Goal: Find specific page/section: Find specific page/section

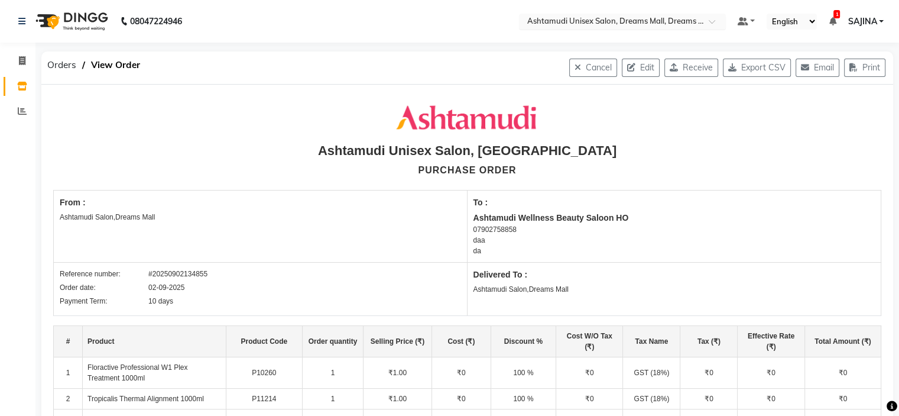
click at [587, 24] on input "text" at bounding box center [610, 23] width 171 height 12
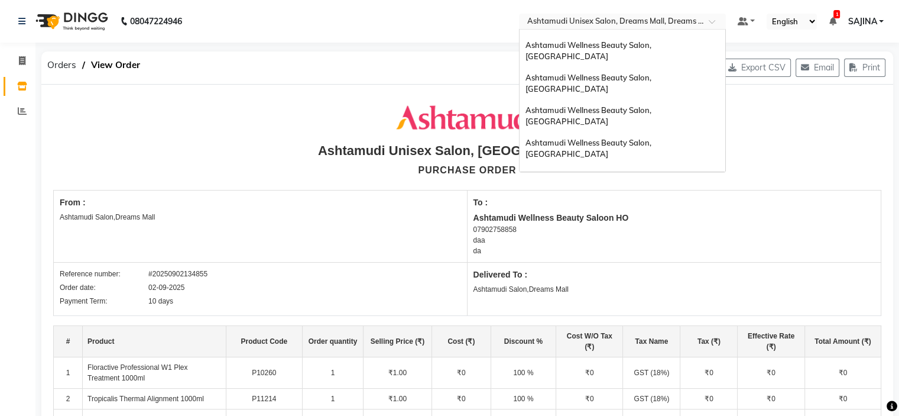
scroll to position [7, 0]
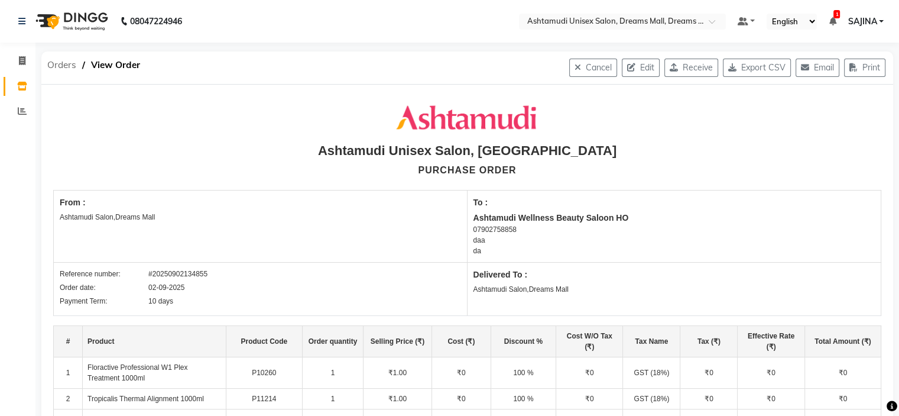
click at [64, 67] on span "Orders" at bounding box center [61, 64] width 41 height 21
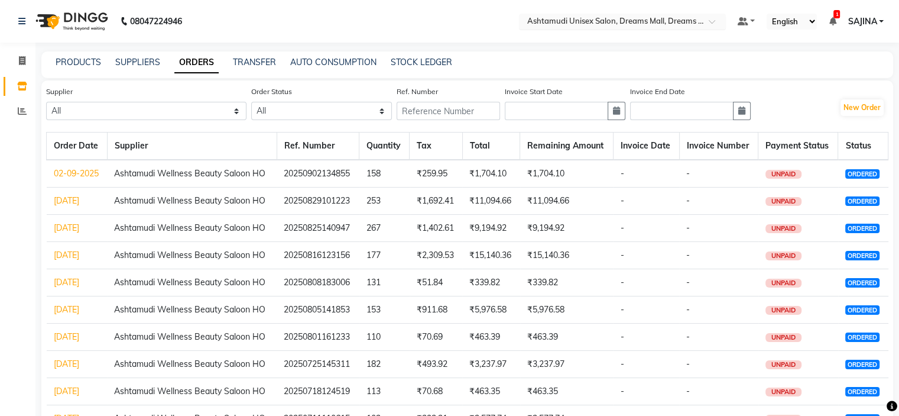
click at [654, 24] on input "text" at bounding box center [610, 23] width 171 height 12
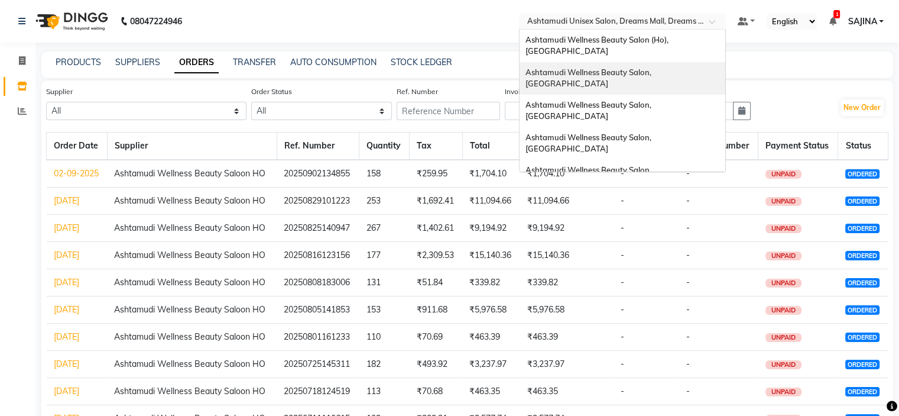
scroll to position [118, 0]
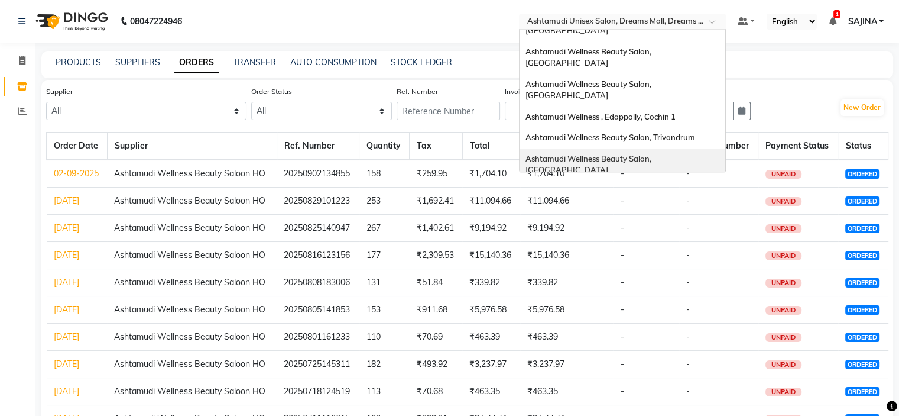
click at [645, 154] on span "Ashtamudi Wellness Beauty Salon, [GEOGRAPHIC_DATA]" at bounding box center [590, 164] width 128 height 21
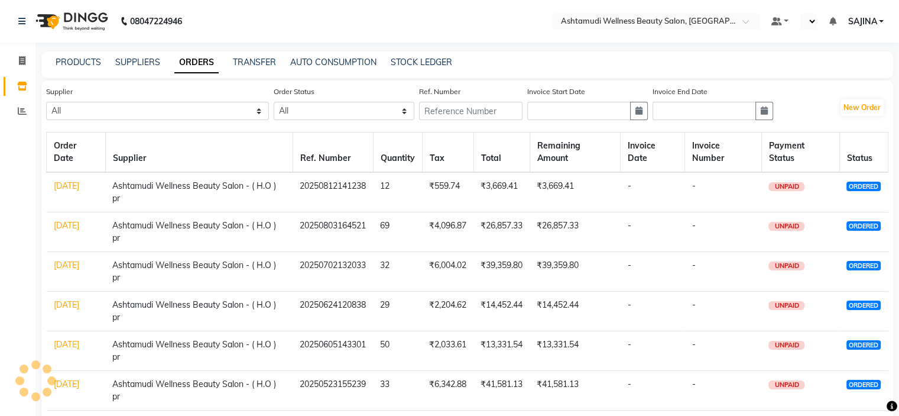
select select "en"
click at [77, 62] on link "PRODUCTS" at bounding box center [79, 62] width 46 height 11
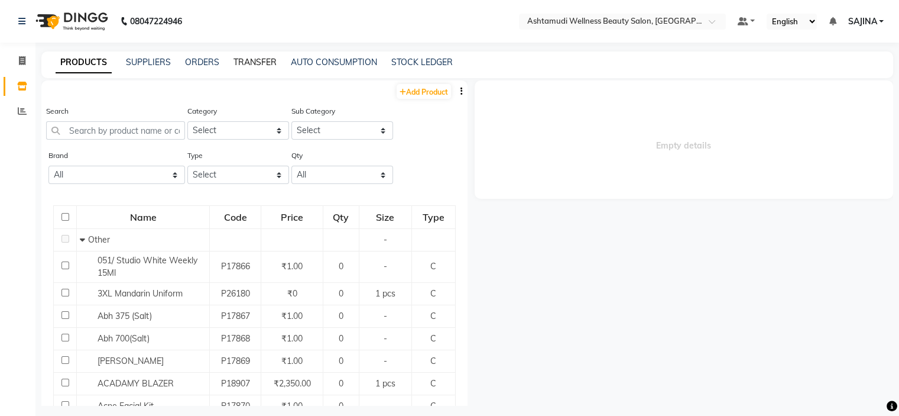
click at [244, 61] on link "TRANSFER" at bounding box center [255, 62] width 43 height 11
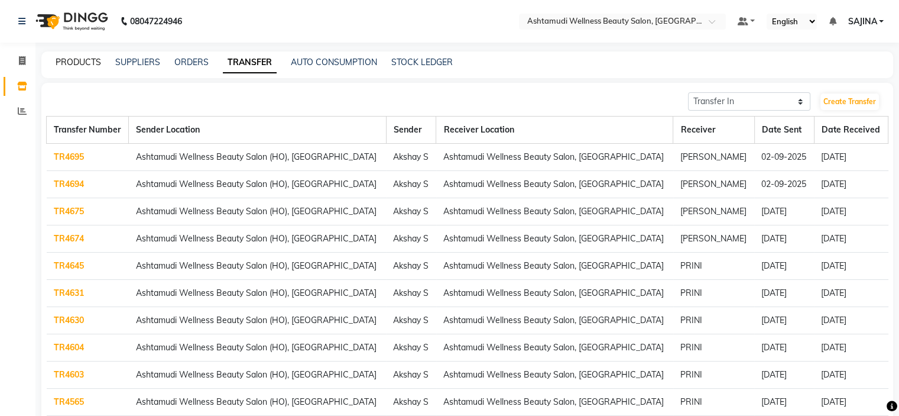
click at [70, 63] on link "PRODUCTS" at bounding box center [79, 62] width 46 height 11
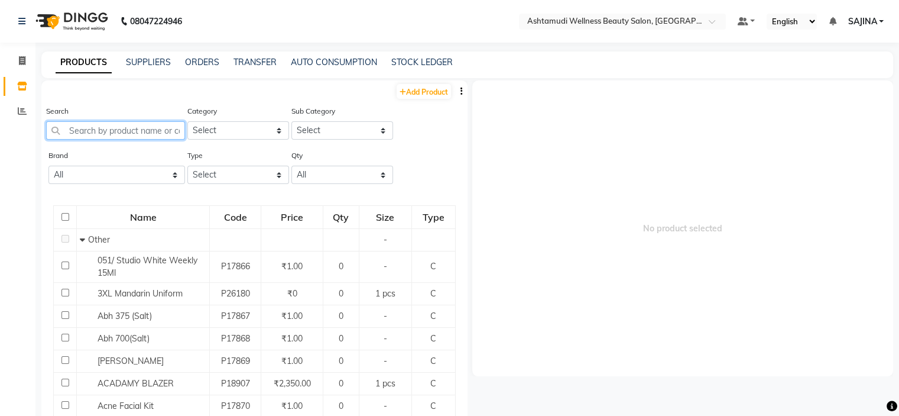
click at [105, 134] on input "text" at bounding box center [115, 130] width 139 height 18
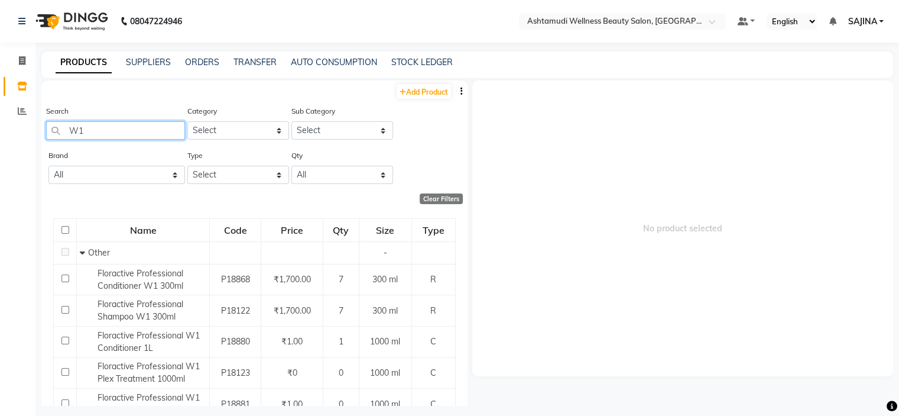
type input "W"
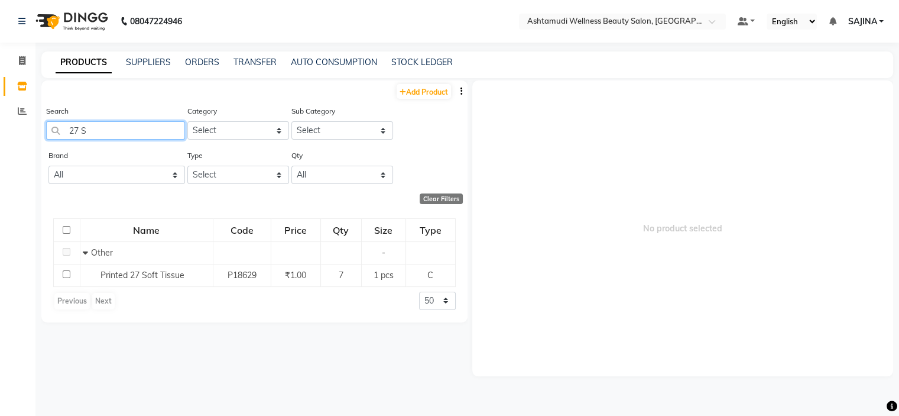
type input "27 S"
